Goal: Find specific page/section: Find specific page/section

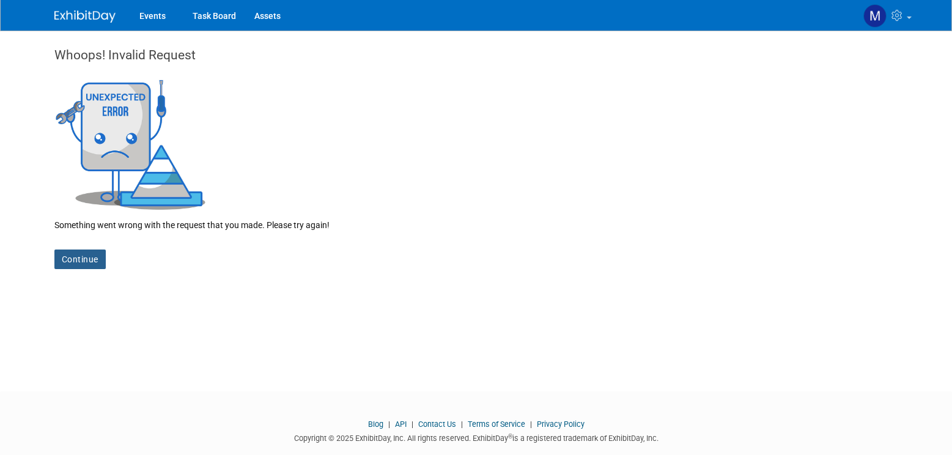
click at [94, 258] on link "Continue" at bounding box center [79, 259] width 51 height 20
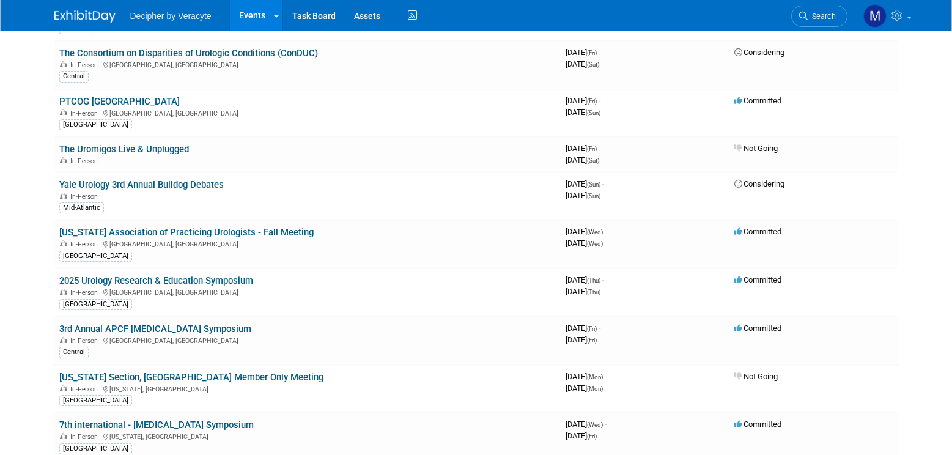
scroll to position [2629, 0]
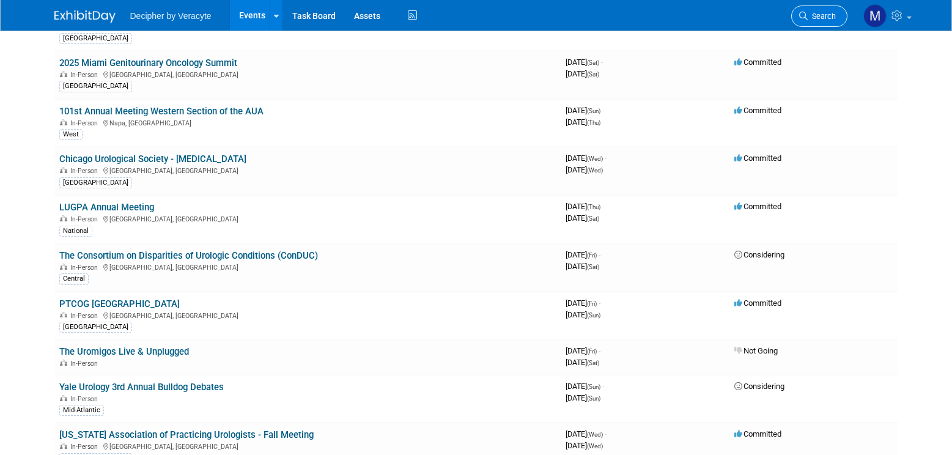
click at [820, 21] on link "Search" at bounding box center [819, 16] width 56 height 21
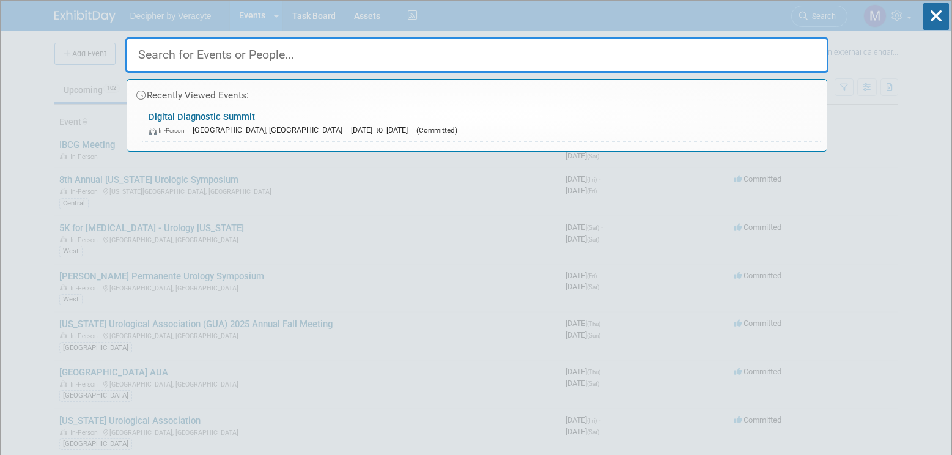
click at [304, 64] on input "text" at bounding box center [476, 54] width 703 height 35
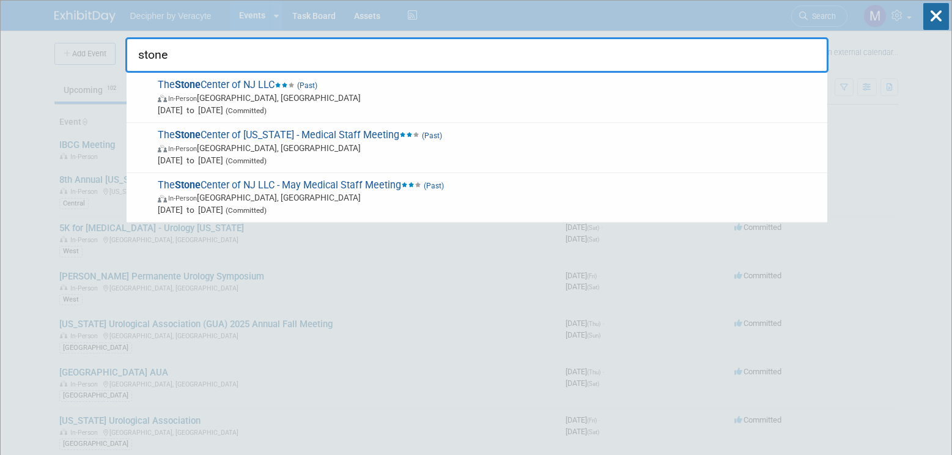
type input "stone"
